Goal: Information Seeking & Learning: Learn about a topic

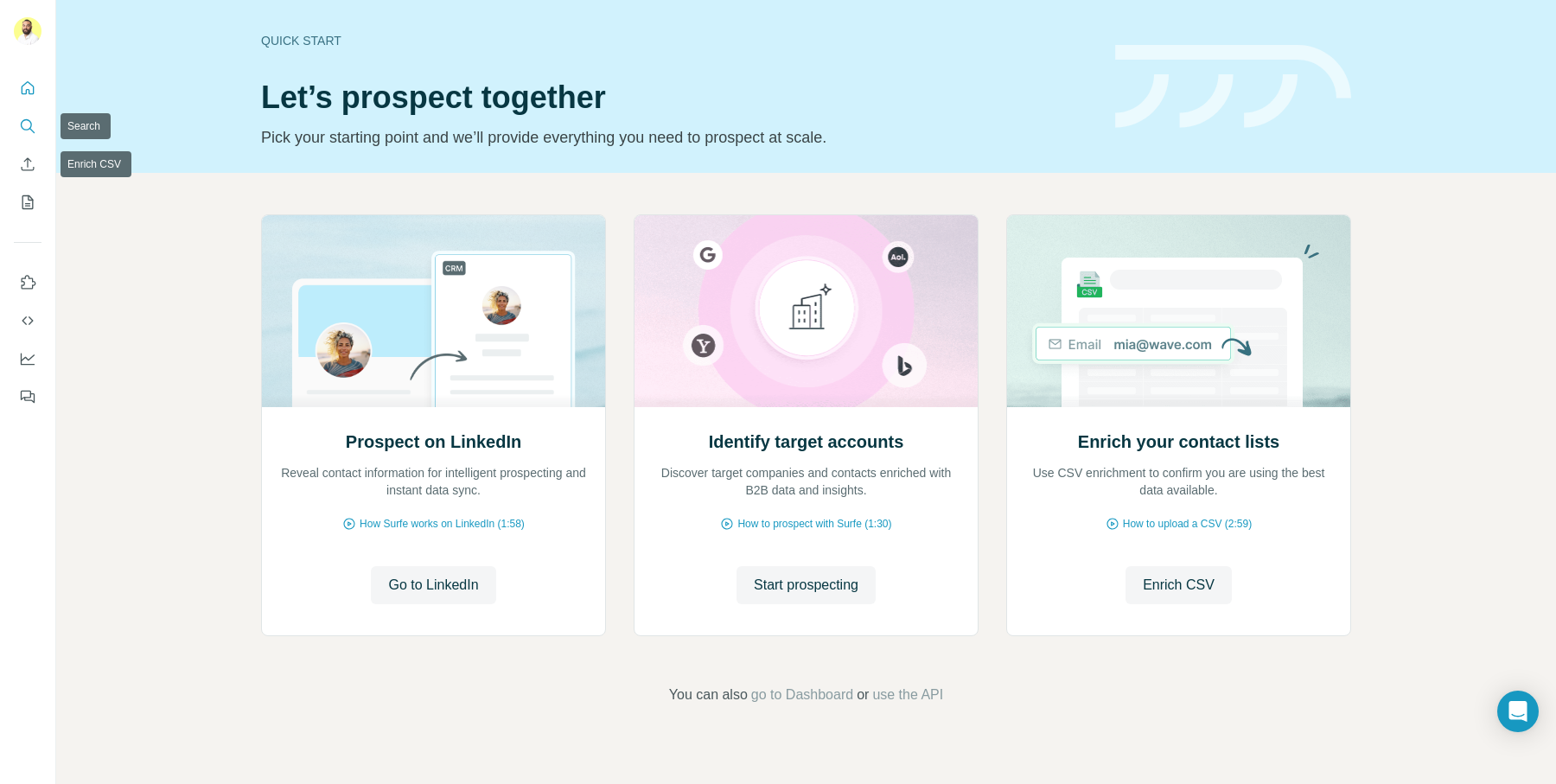
click at [30, 129] on icon "Search" at bounding box center [32, 131] width 6 height 6
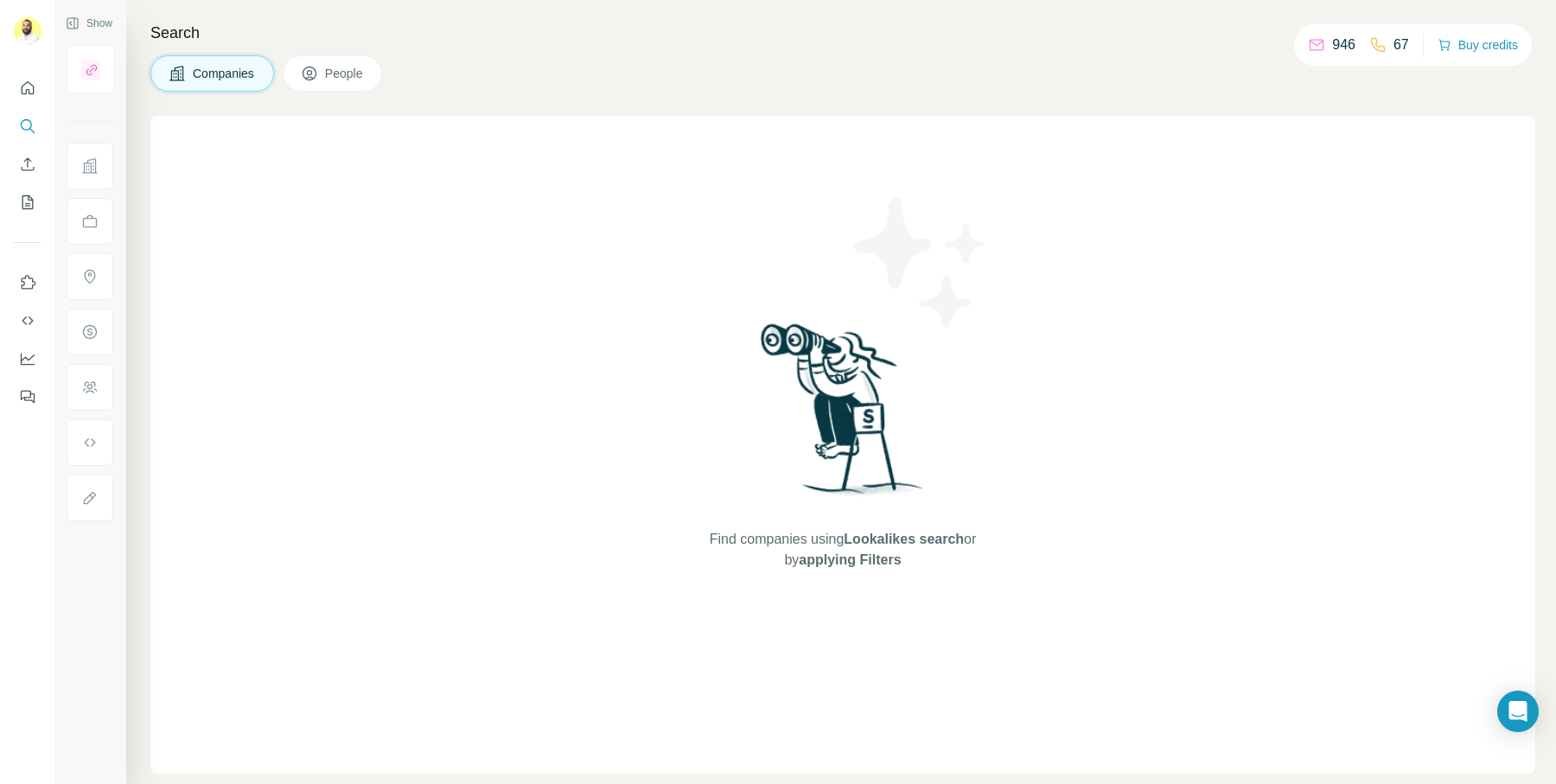
click at [364, 80] on span "People" at bounding box center [344, 73] width 39 height 17
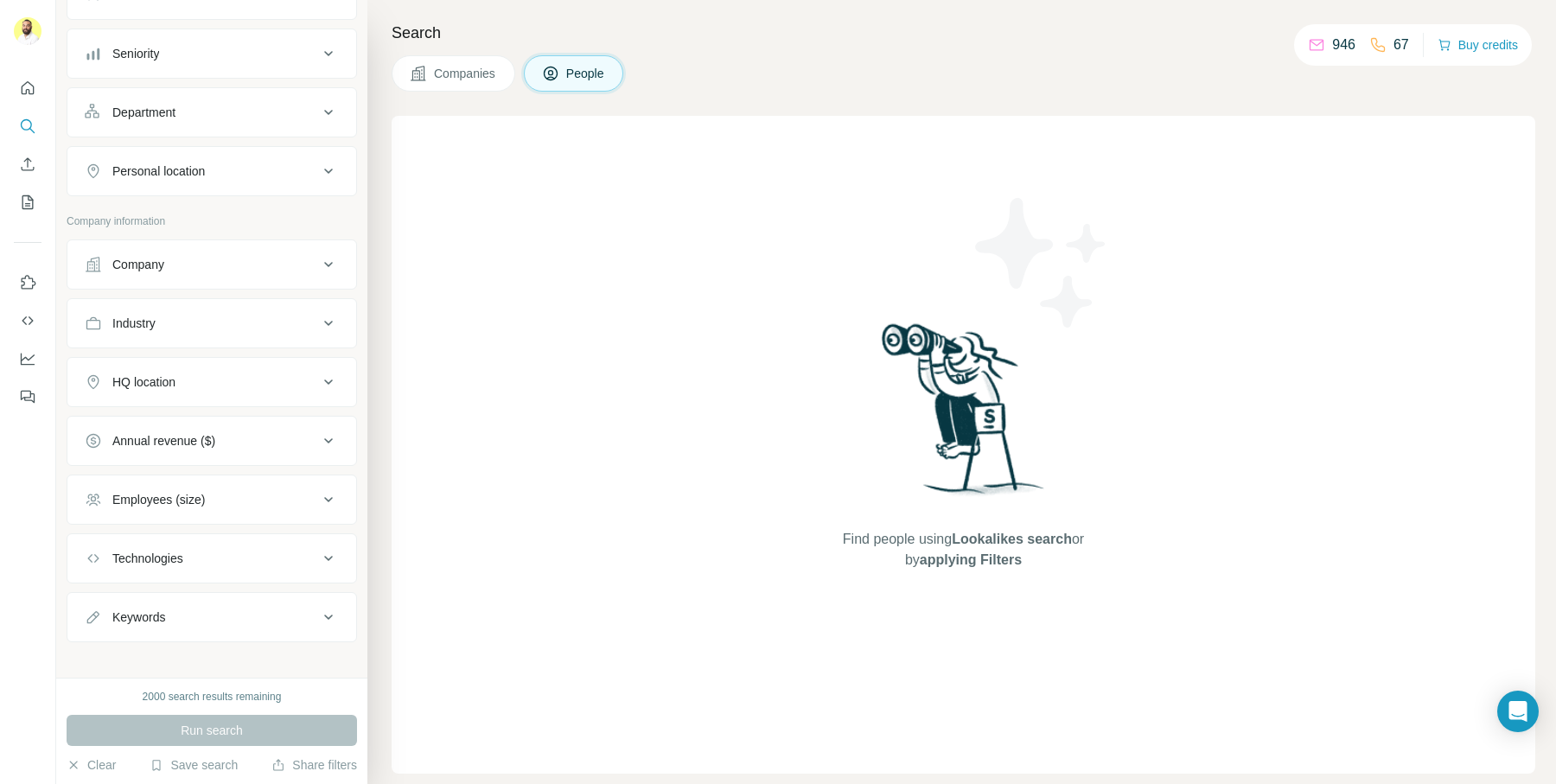
scroll to position [172, 0]
click at [448, 88] on button "Companies" at bounding box center [453, 73] width 124 height 36
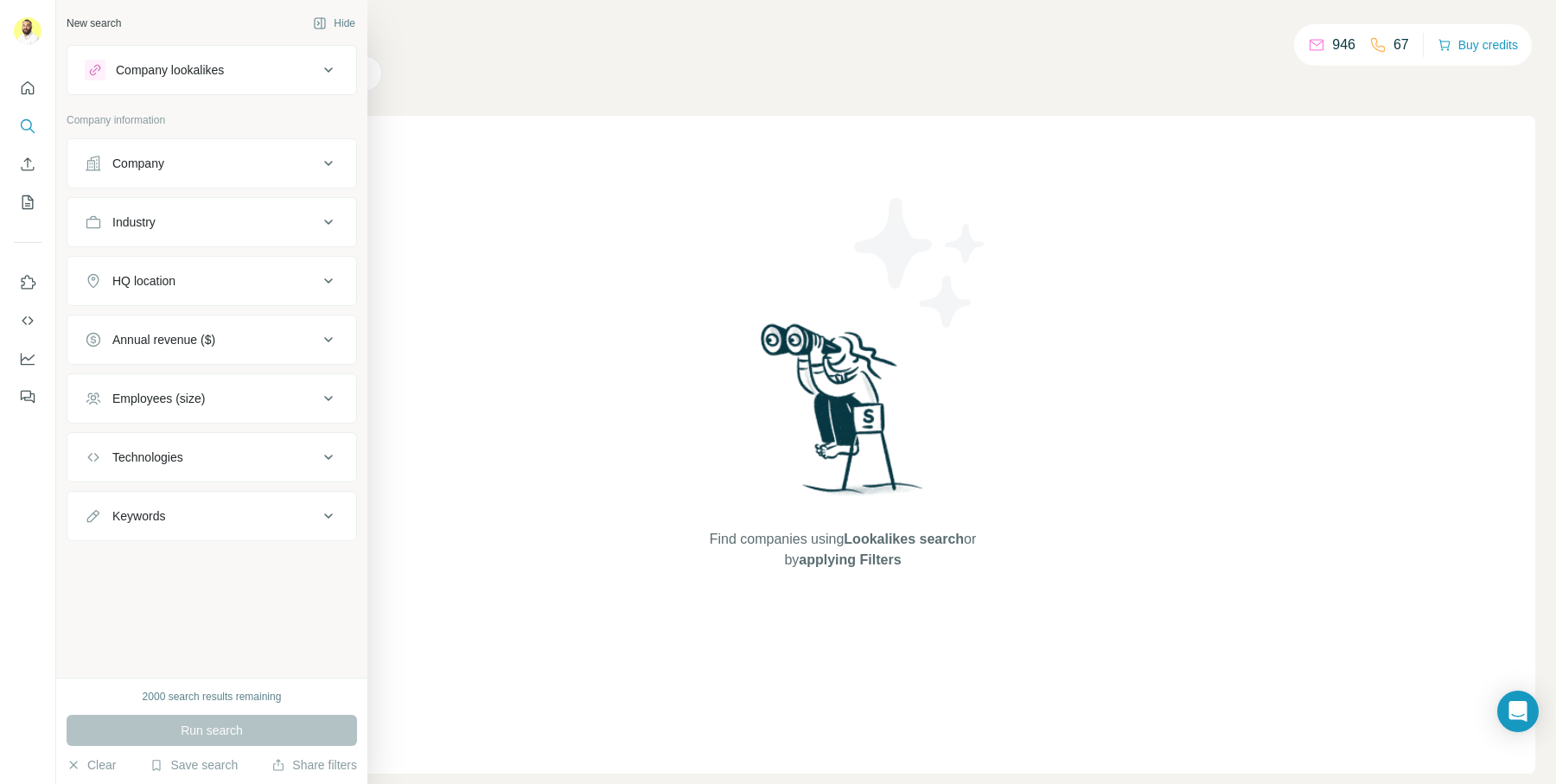
click at [224, 74] on div "Company lookalikes" at bounding box center [169, 70] width 108 height 17
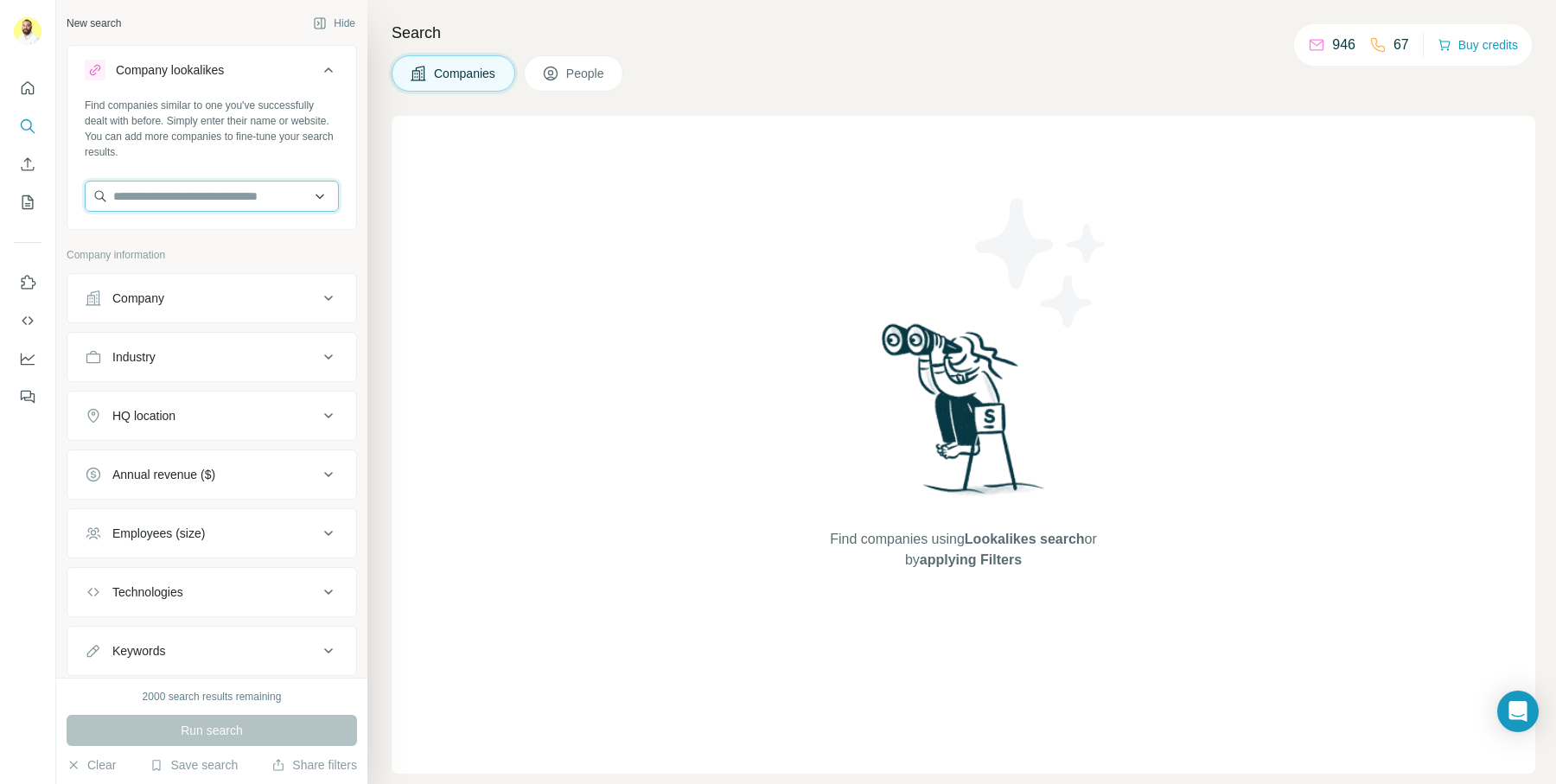
click at [175, 189] on input "text" at bounding box center [212, 196] width 254 height 31
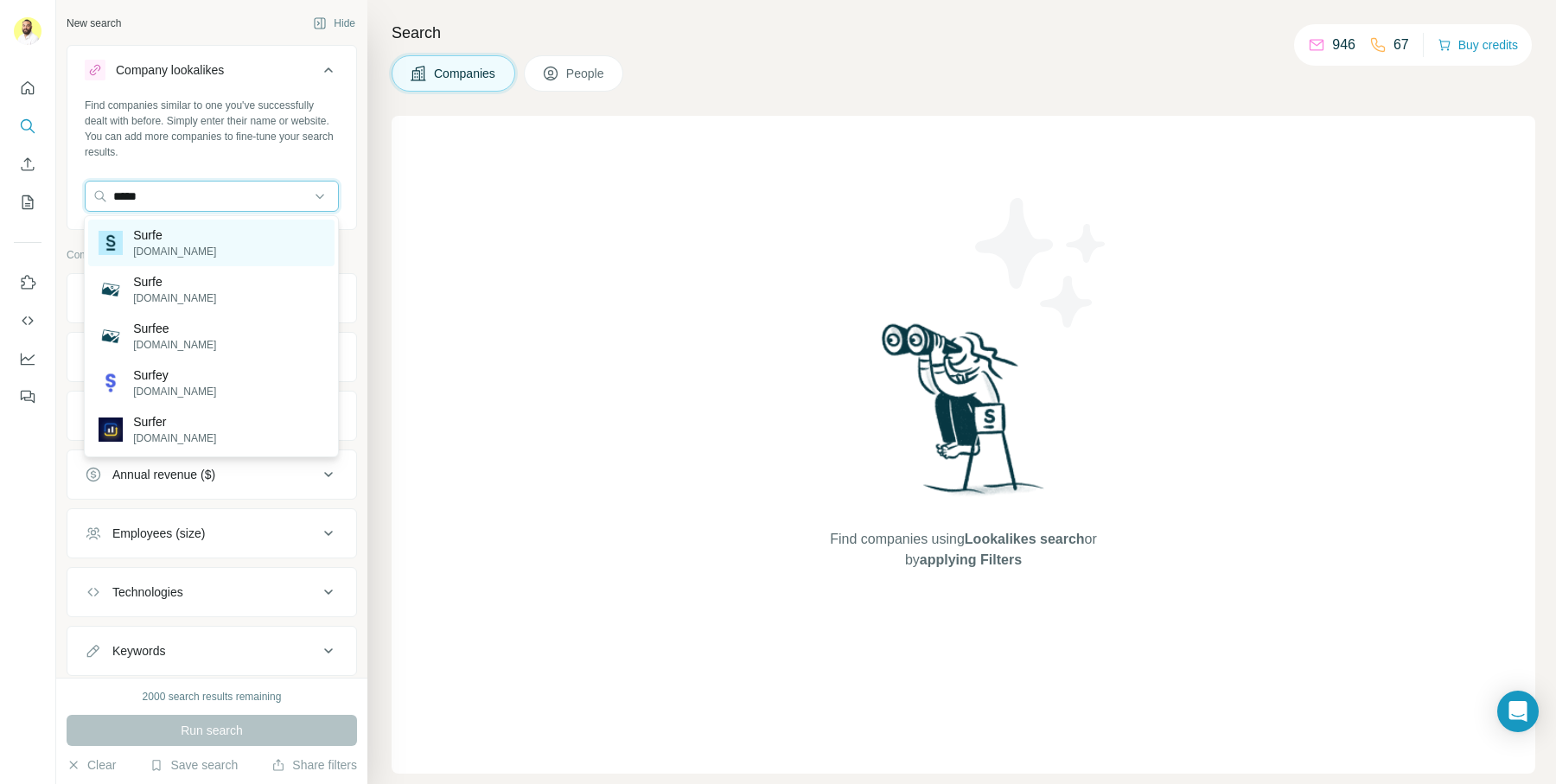
type input "*****"
click at [149, 228] on p "Surfe" at bounding box center [174, 235] width 83 height 17
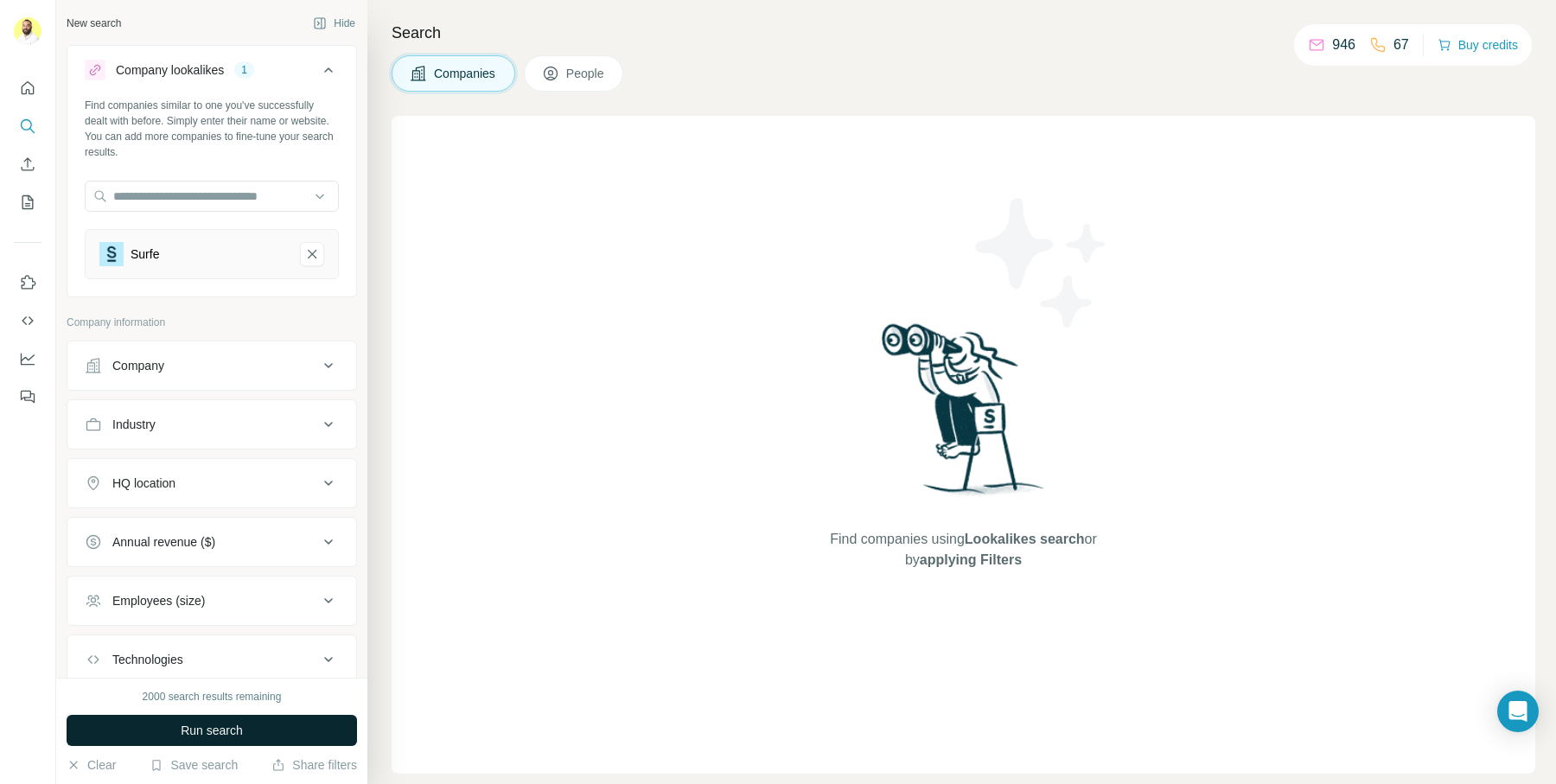
click at [164, 730] on button "Run search" at bounding box center [211, 730] width 290 height 31
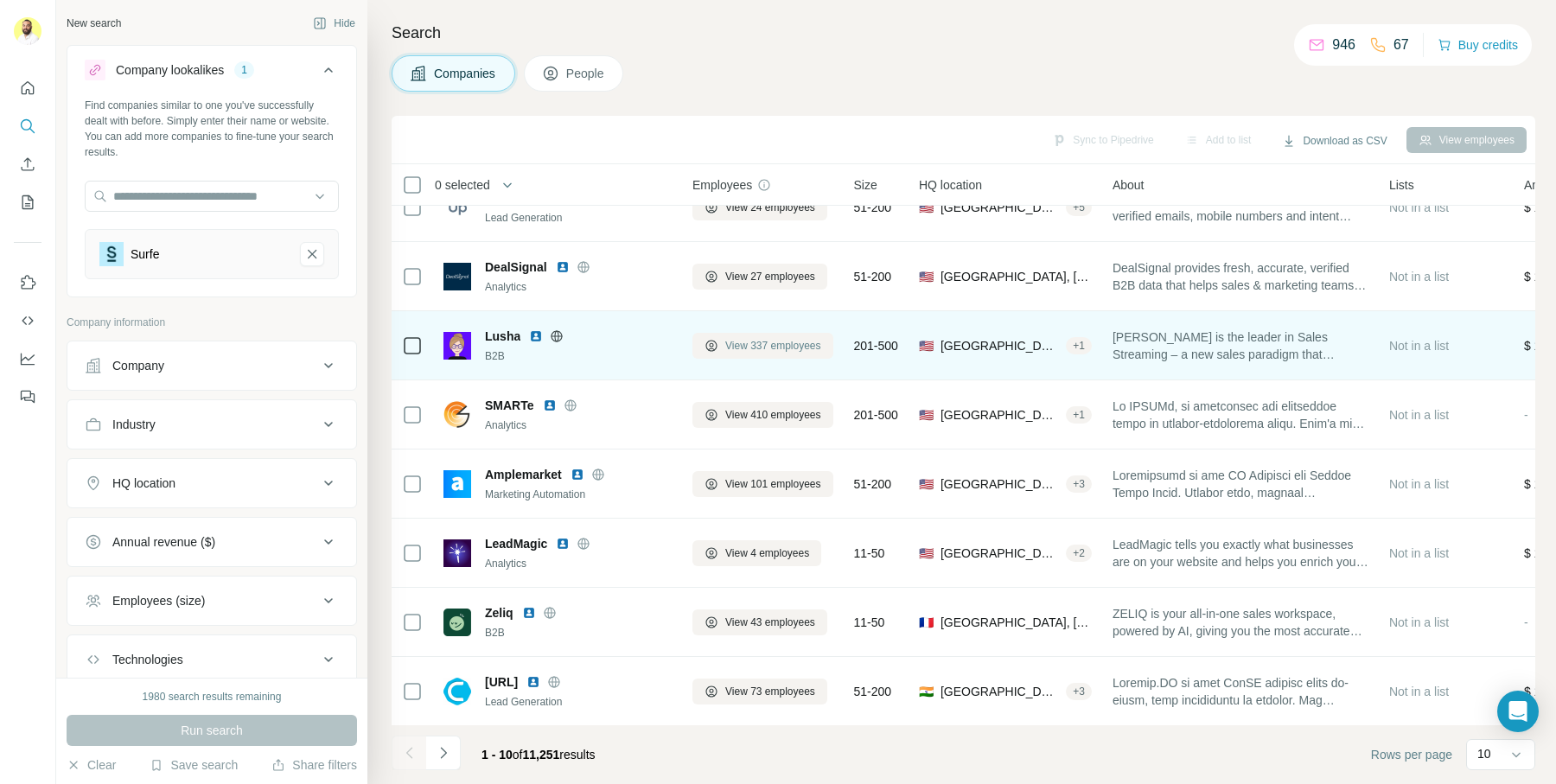
scroll to position [141, 0]
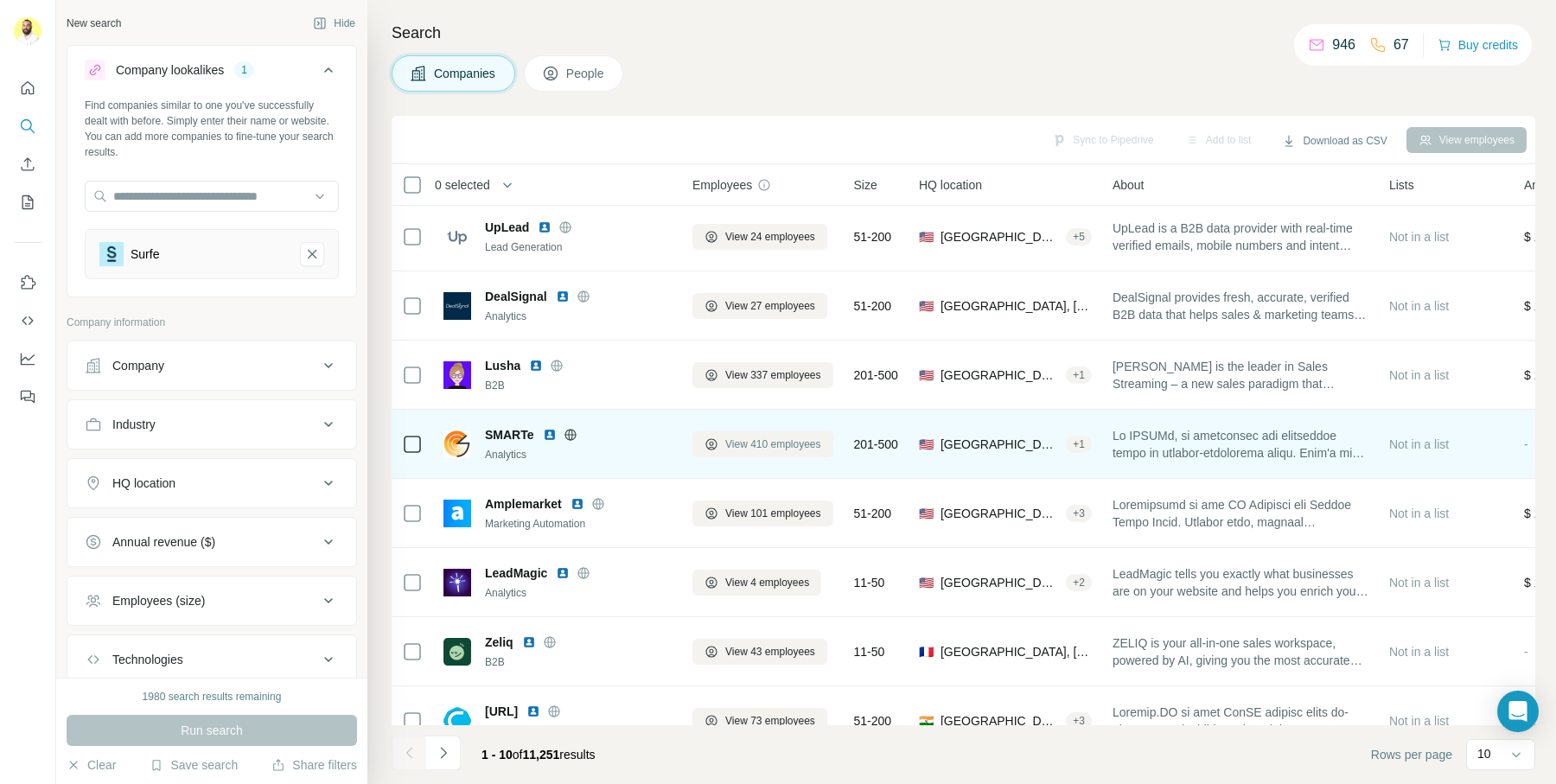
click at [772, 442] on span "View 410 employees" at bounding box center [773, 443] width 96 height 16
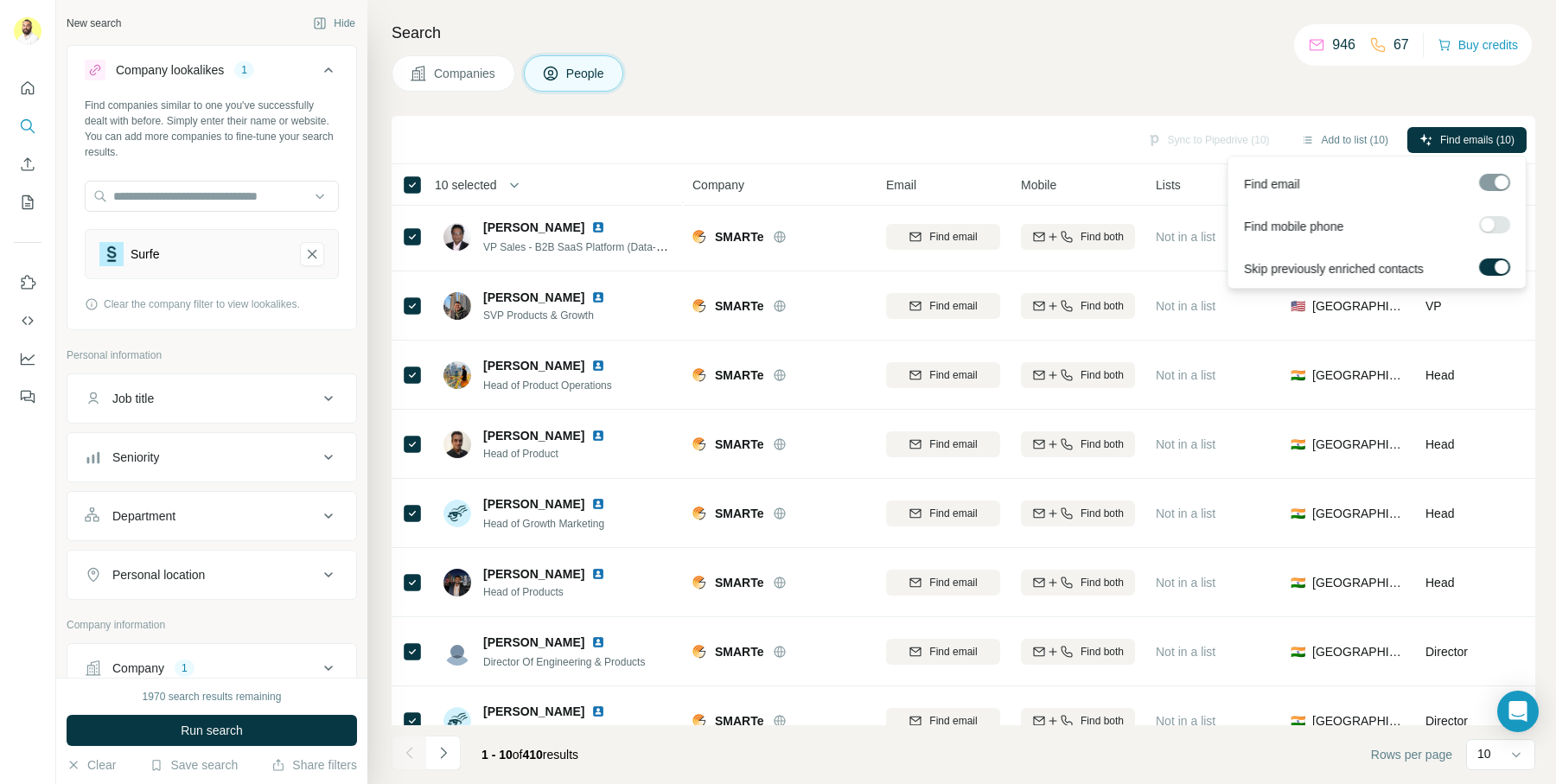
click at [1485, 222] on div at bounding box center [1487, 225] width 14 height 14
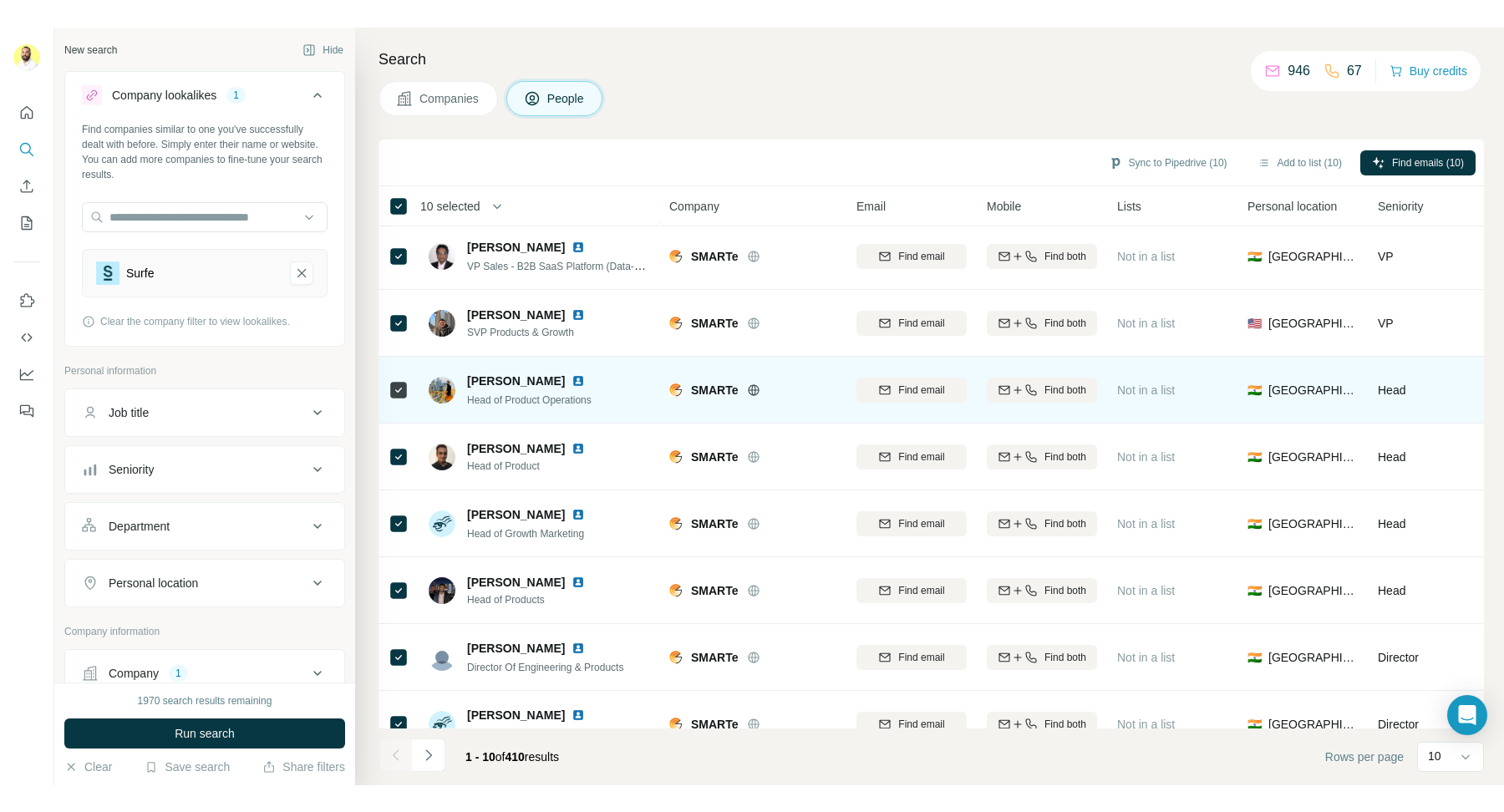
scroll to position [165, 0]
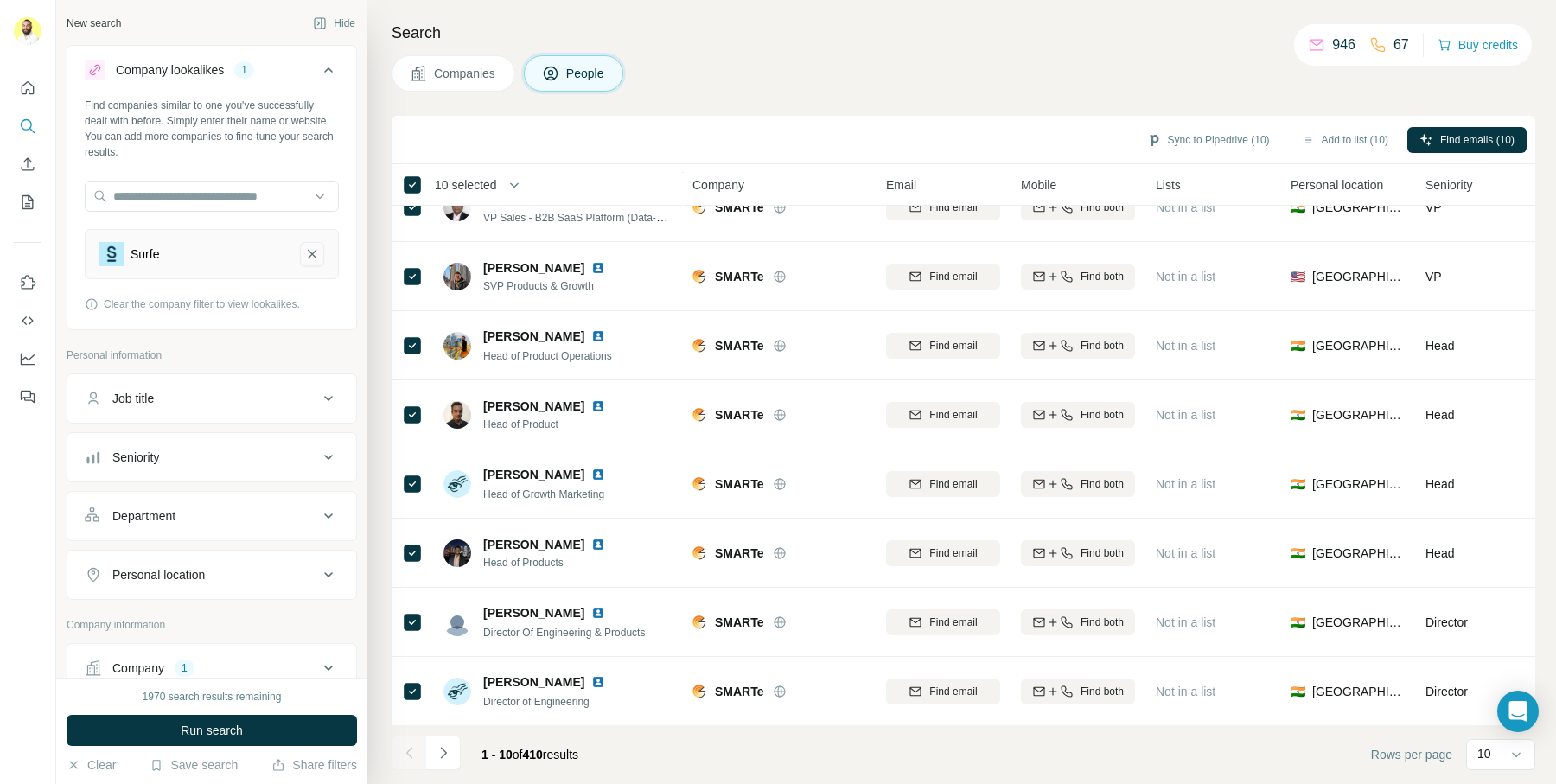
click at [305, 259] on icon "Surfe-remove-button" at bounding box center [312, 254] width 16 height 17
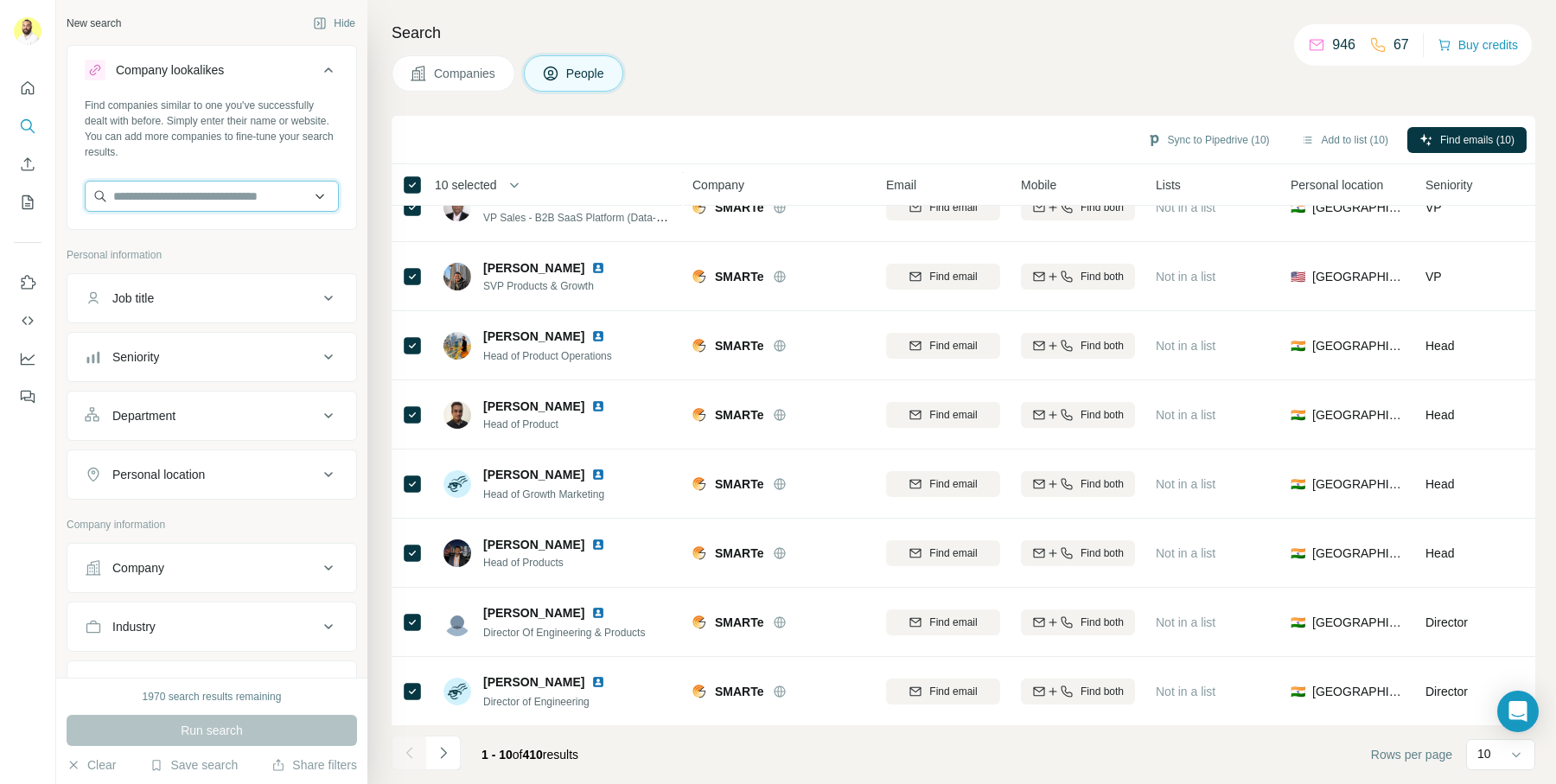
click at [198, 200] on input "text" at bounding box center [212, 196] width 254 height 31
click at [285, 64] on div "Company lookalikes" at bounding box center [201, 70] width 233 height 21
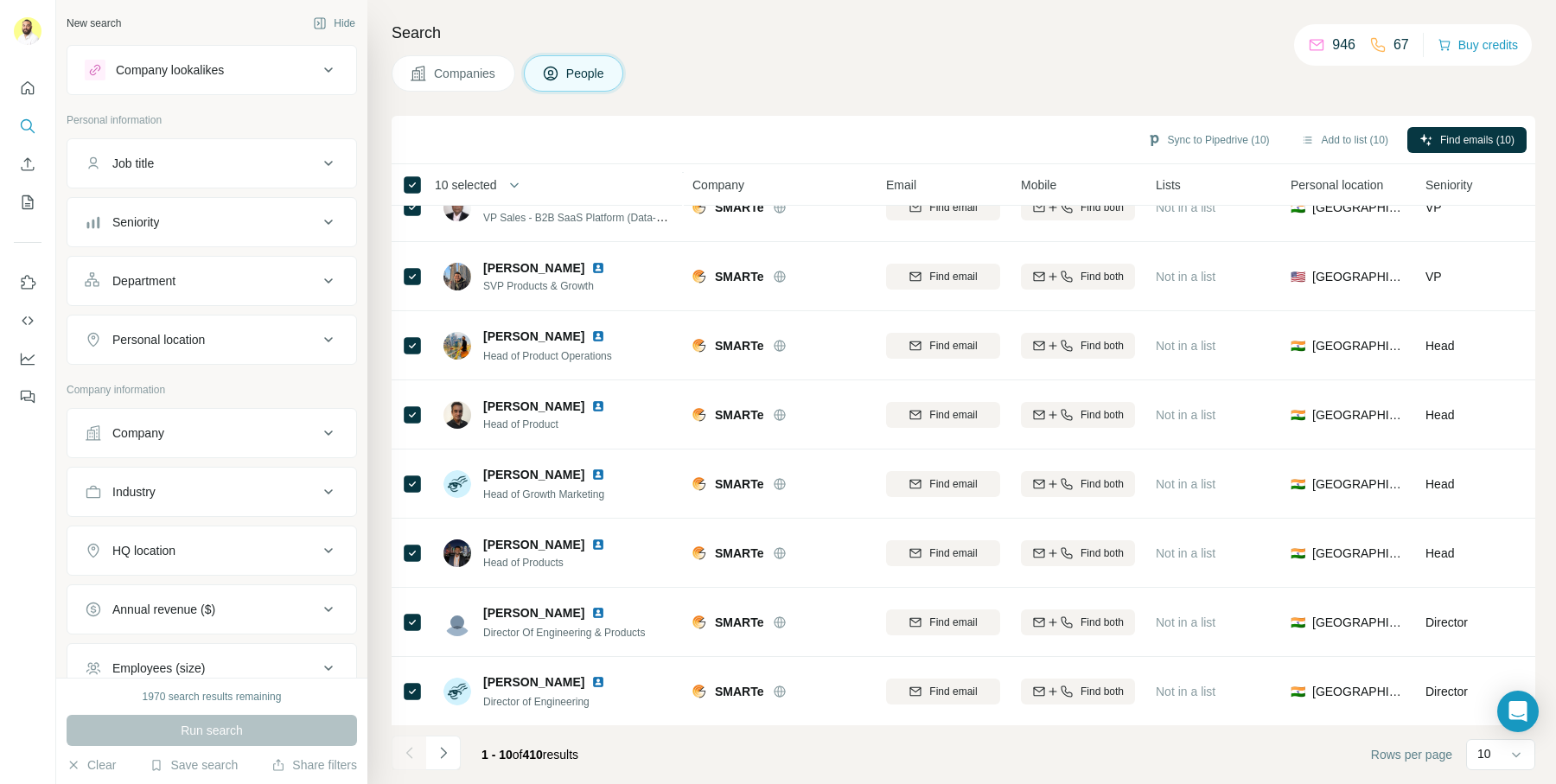
click at [178, 154] on div "Job title" at bounding box center [201, 163] width 233 height 17
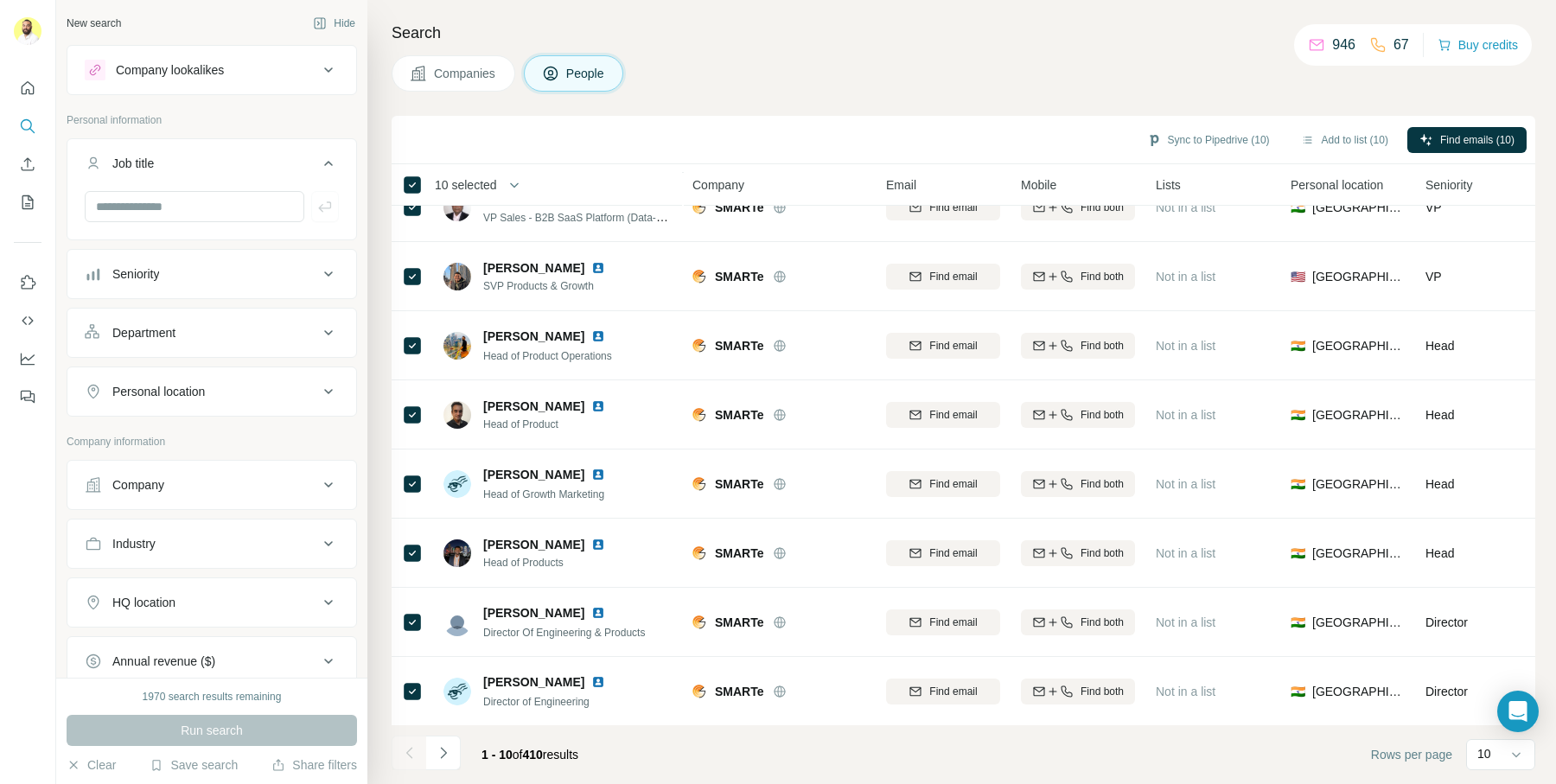
click at [179, 160] on div "Job title" at bounding box center [201, 163] width 233 height 17
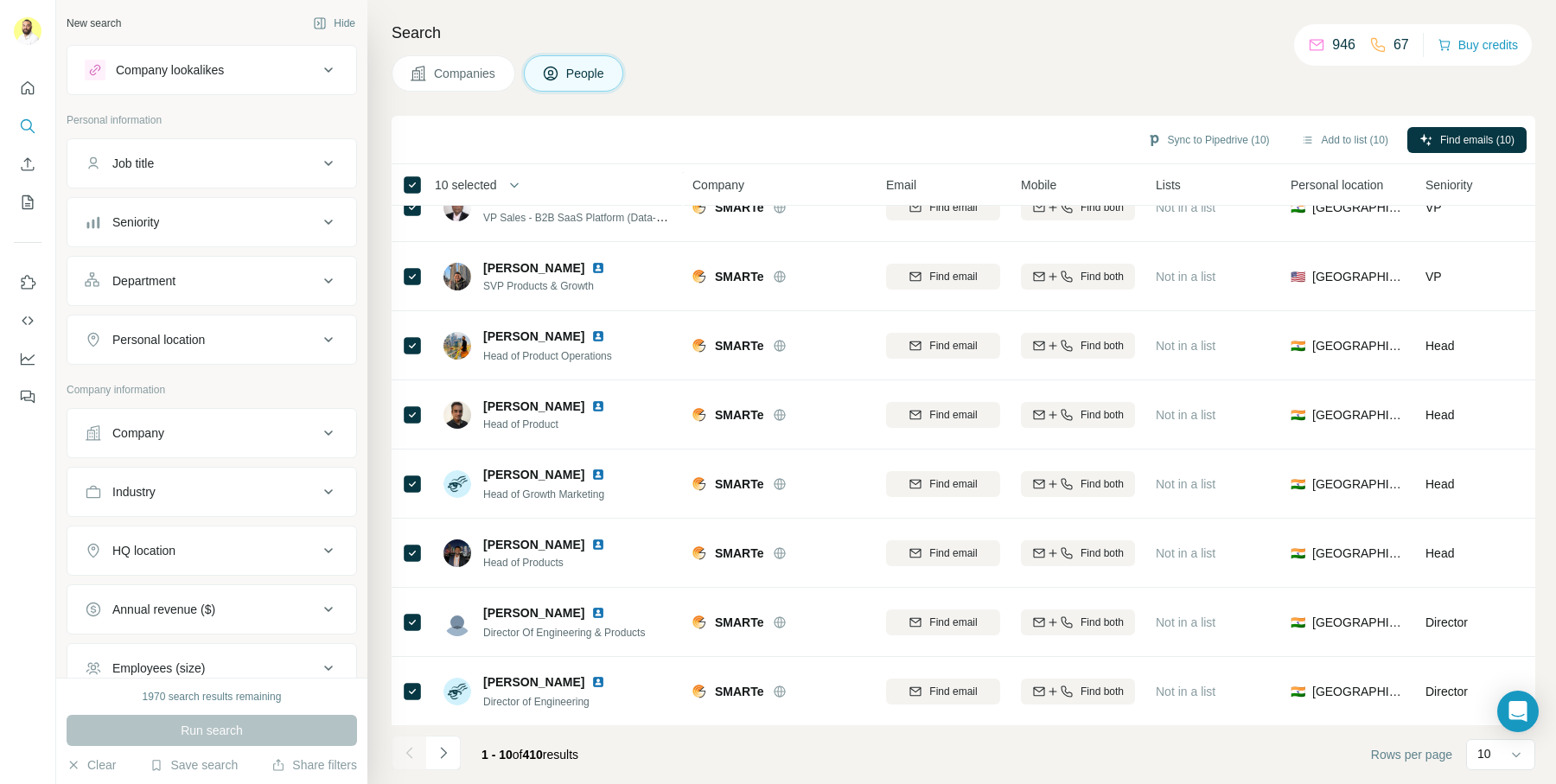
click at [208, 156] on div "Job title" at bounding box center [201, 163] width 233 height 17
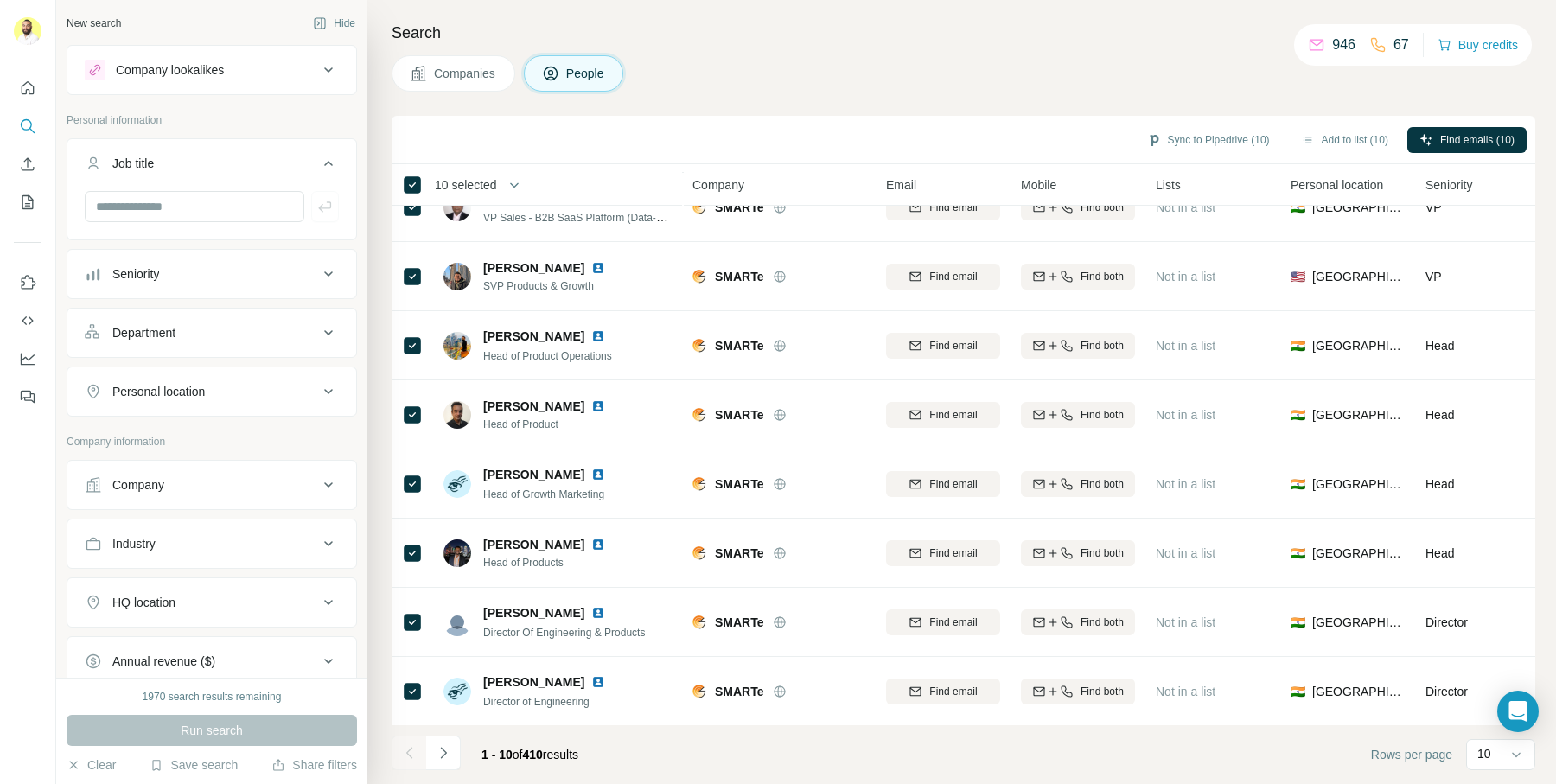
click at [471, 80] on span "Companies" at bounding box center [465, 73] width 63 height 17
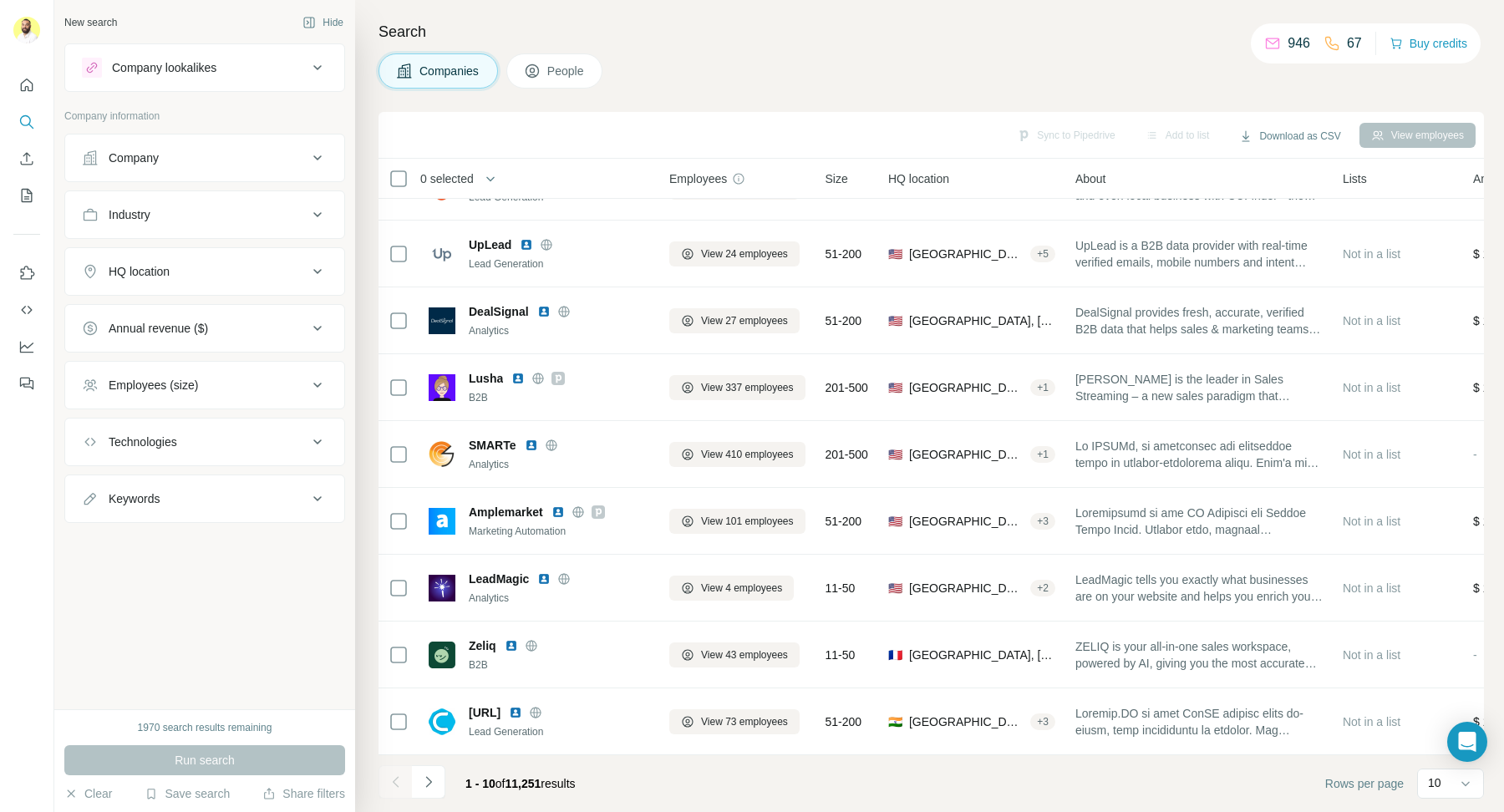
scroll to position [111, 0]
